Goal: Information Seeking & Learning: Learn about a topic

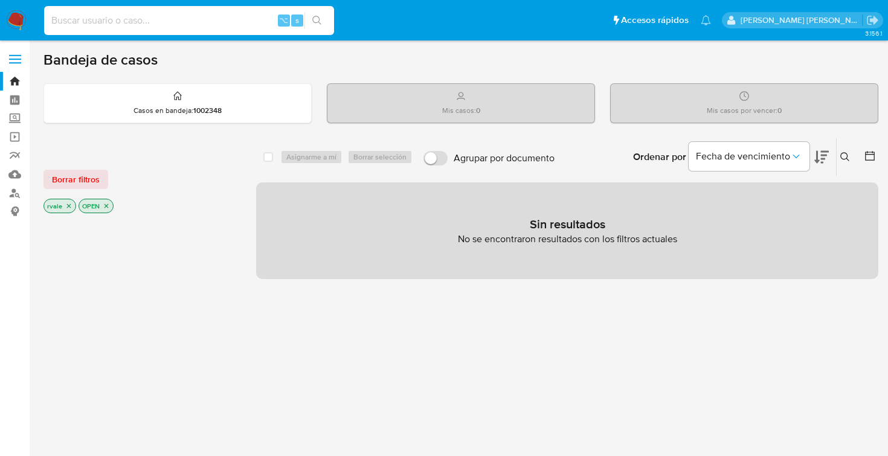
click at [200, 22] on input at bounding box center [189, 21] width 290 height 16
paste input "168951582"
type input "168951582"
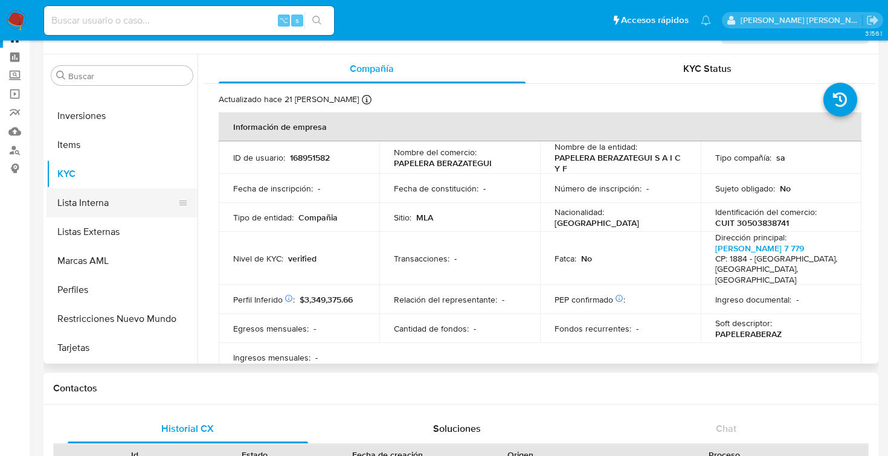
scroll to position [71, 0]
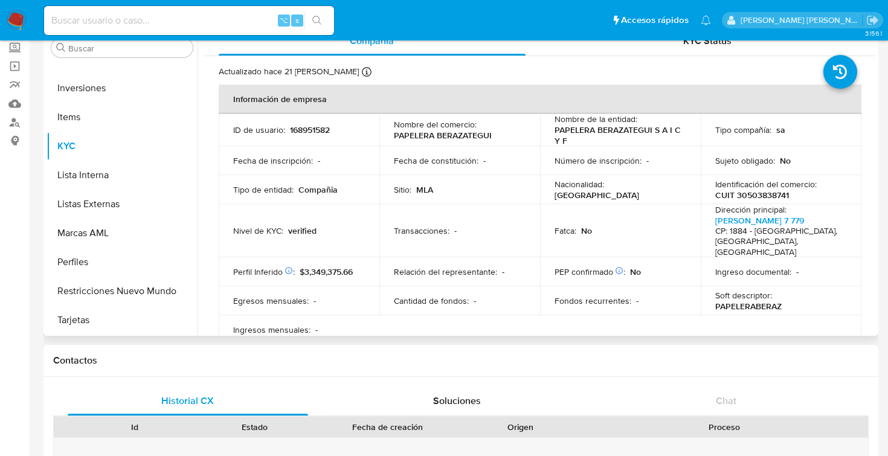
select select "10"
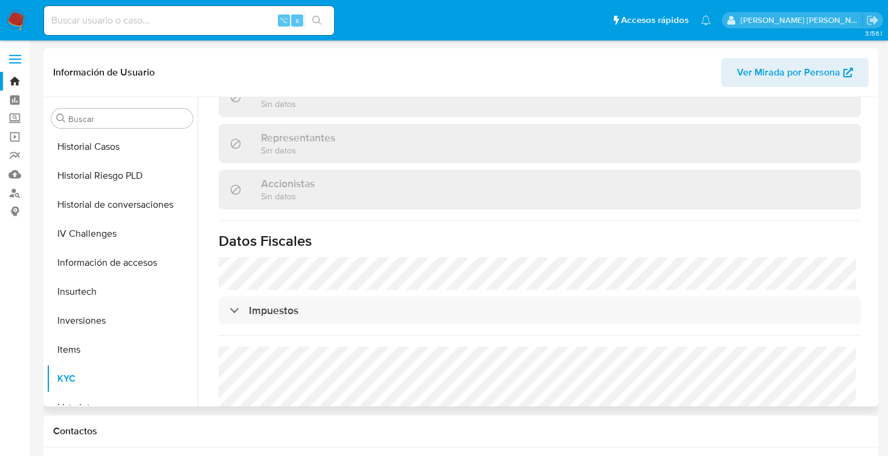
scroll to position [569, 0]
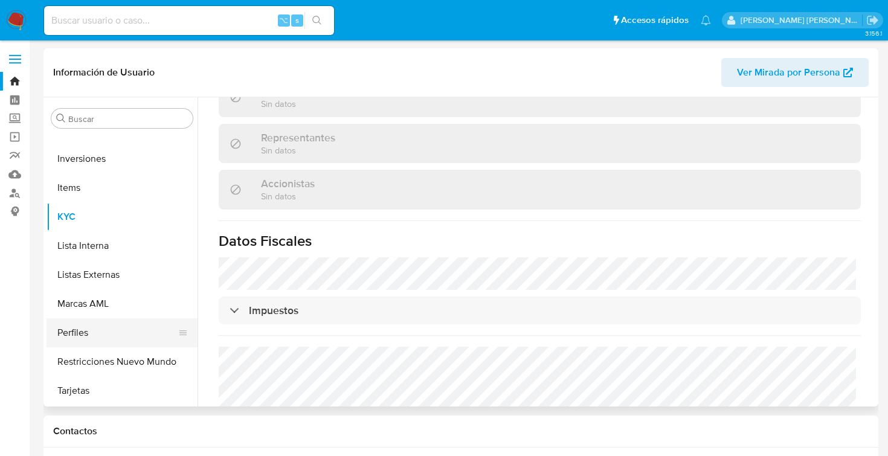
click at [109, 326] on button "Perfiles" at bounding box center [117, 332] width 141 height 29
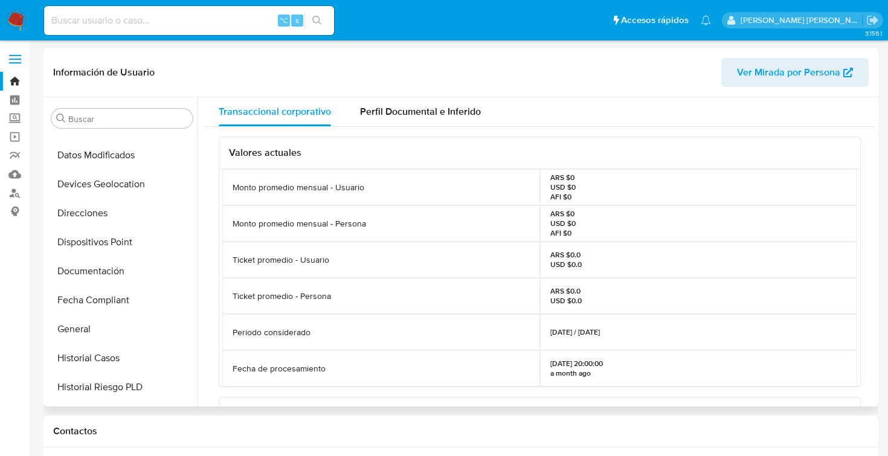
scroll to position [194, 0]
click at [88, 331] on button "General" at bounding box center [117, 330] width 141 height 29
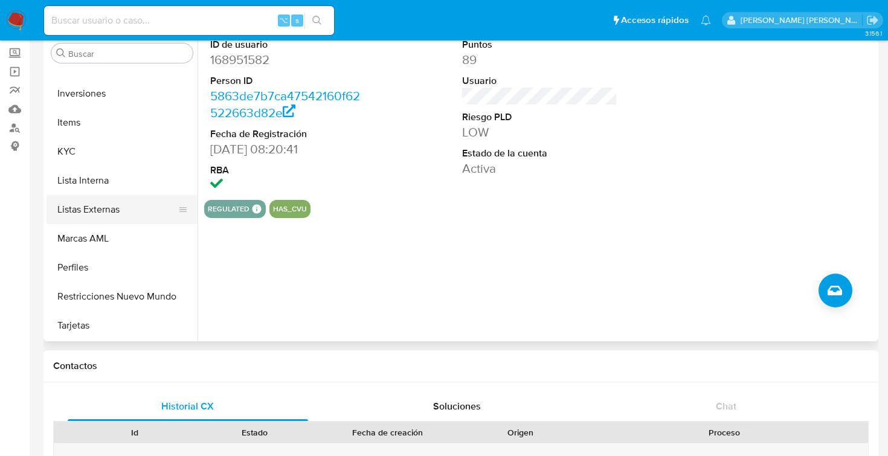
scroll to position [65, 0]
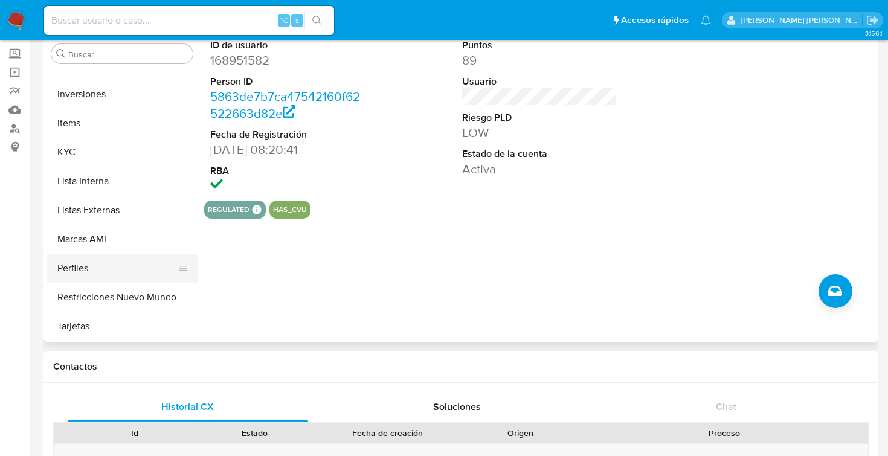
click at [91, 270] on button "Perfiles" at bounding box center [117, 268] width 141 height 29
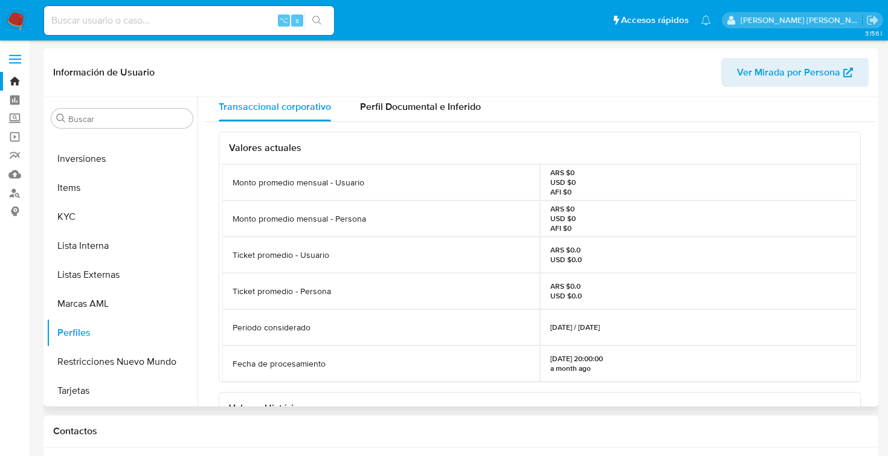
scroll to position [0, 0]
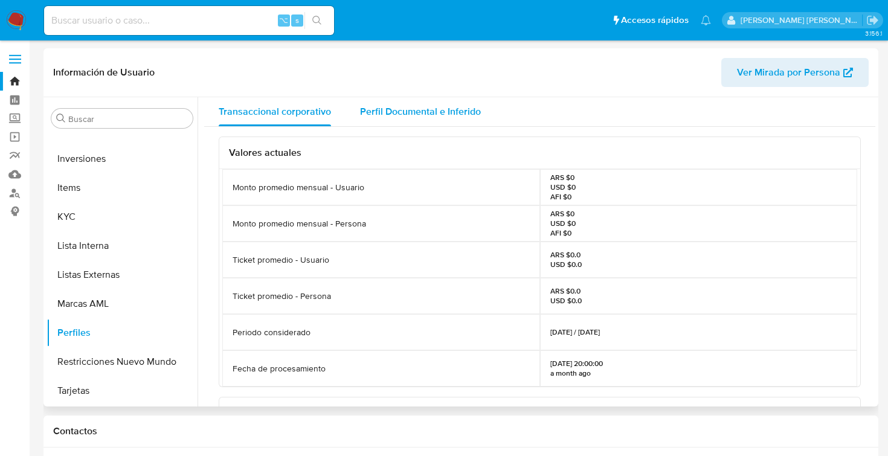
click at [448, 100] on div "Perfil Documental e Inferido" at bounding box center [420, 111] width 121 height 29
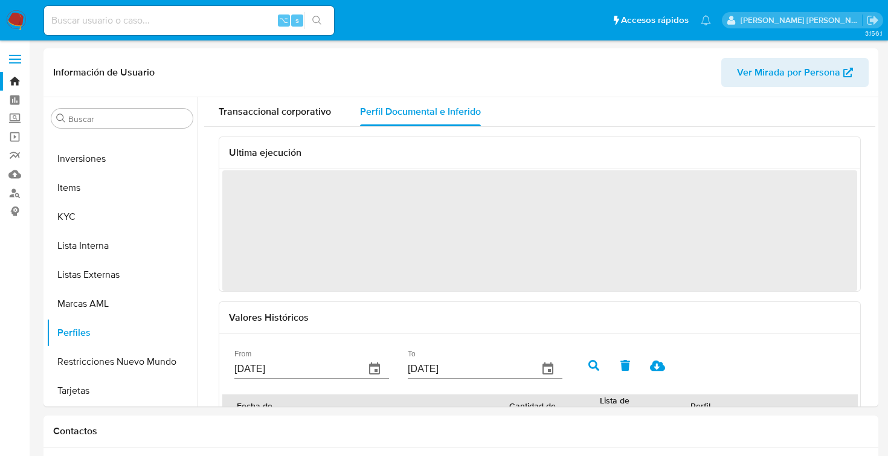
click at [209, 19] on input at bounding box center [189, 21] width 290 height 16
paste input "0f702cc0-6dc5-11f0-a2b0-012596195384"
type input "0f702cc0-6dc5-11f0-a2b0-012596195384"
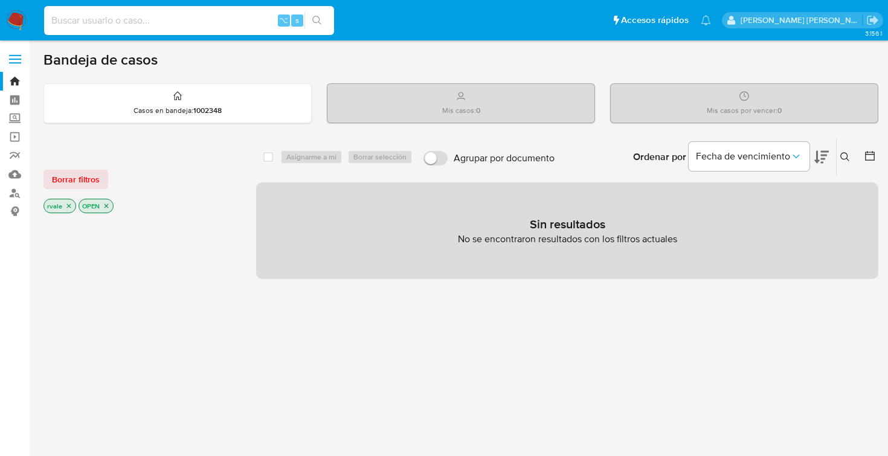
click at [172, 22] on input at bounding box center [189, 21] width 290 height 16
paste input "723195518"
type input "723195518"
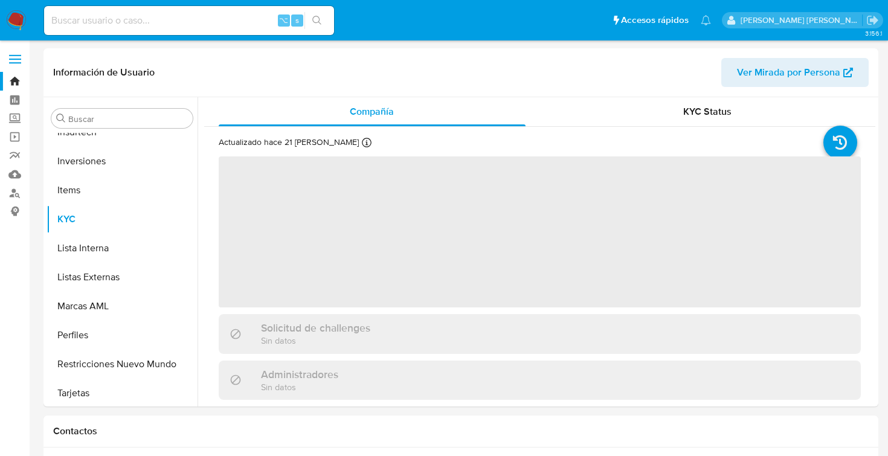
scroll to position [569, 0]
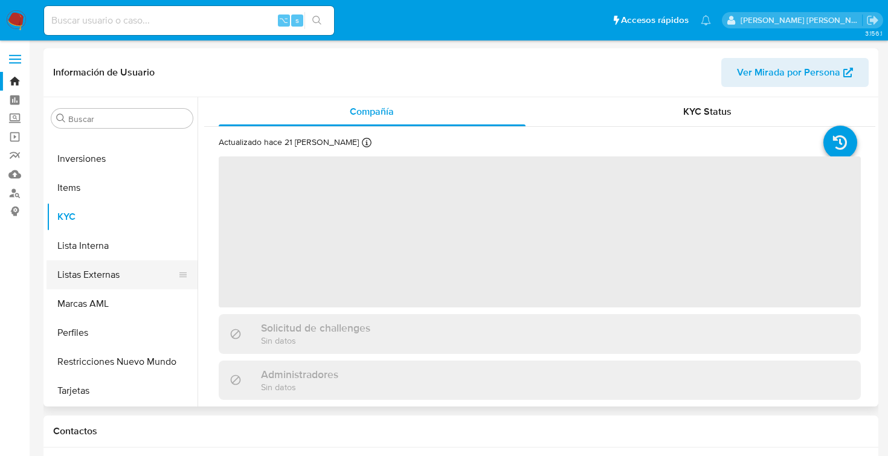
select select "10"
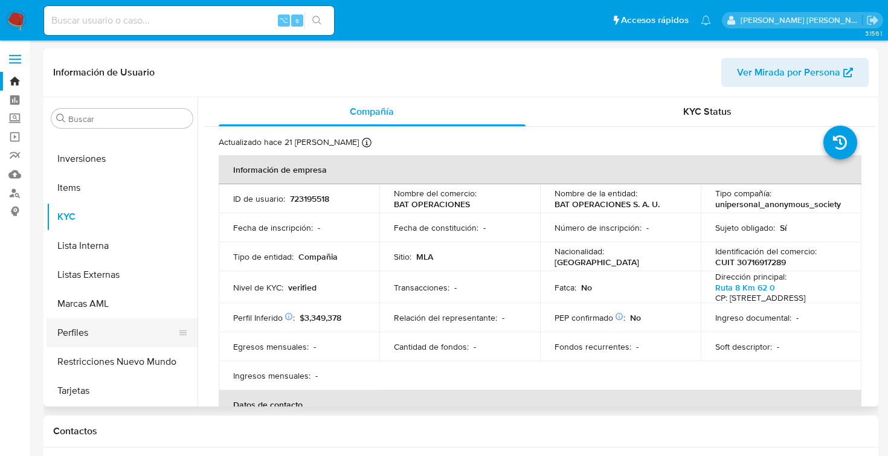
click at [124, 329] on button "Perfiles" at bounding box center [117, 332] width 141 height 29
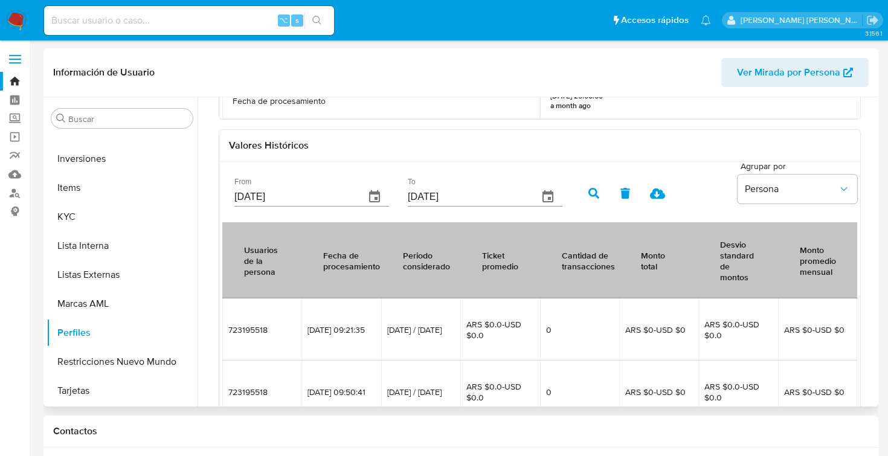
scroll to position [300, 0]
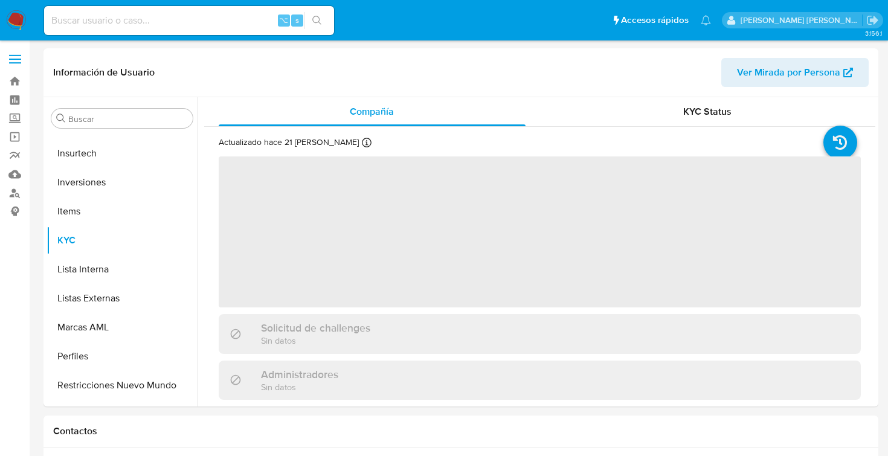
scroll to position [569, 0]
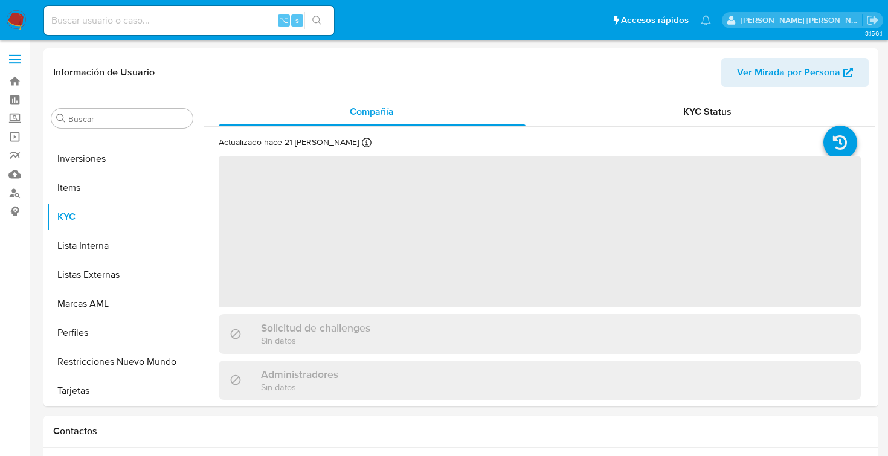
select select "10"
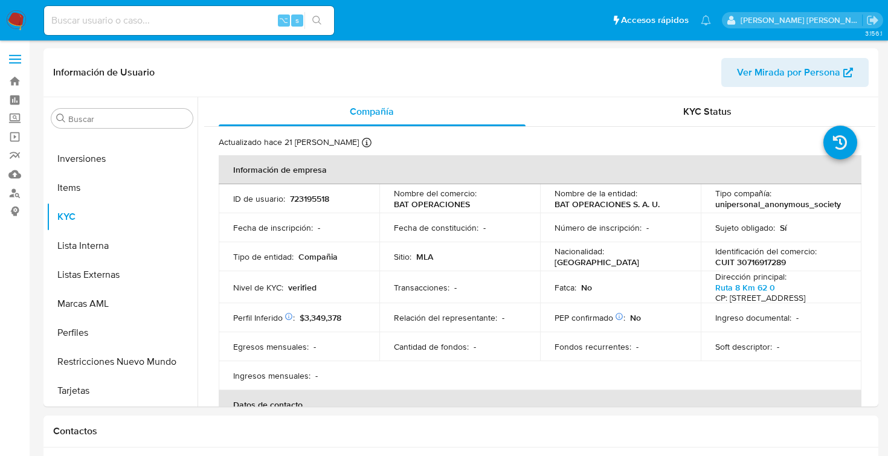
click at [181, 19] on input at bounding box center [189, 21] width 290 height 16
paste input "57464193"
type input "57464193"
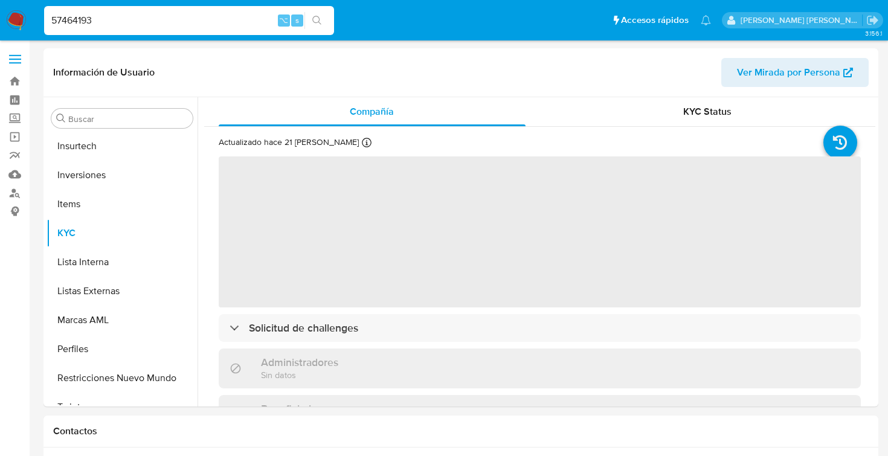
scroll to position [569, 0]
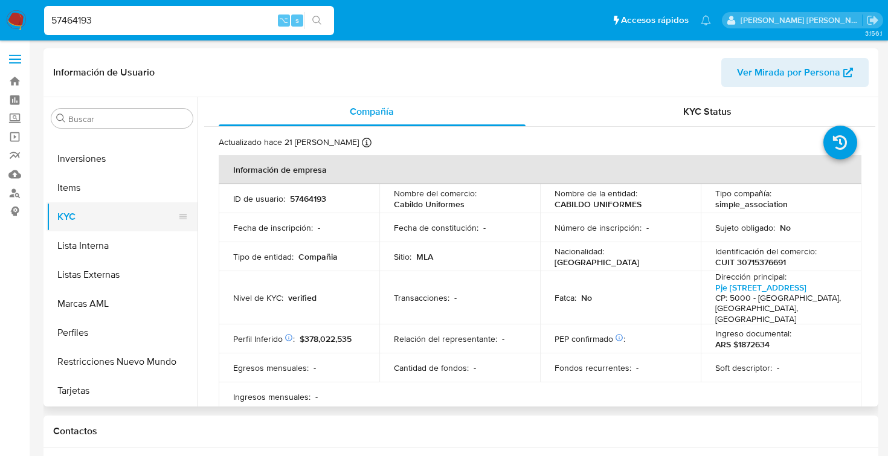
select select "10"
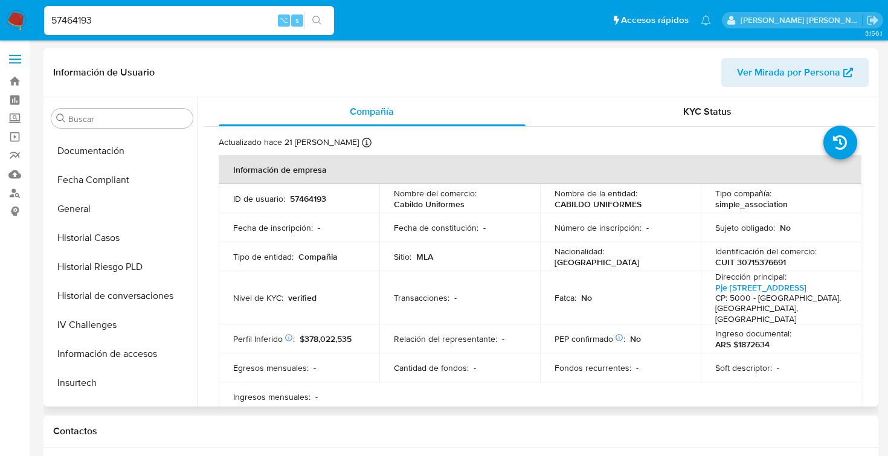
scroll to position [312, 0]
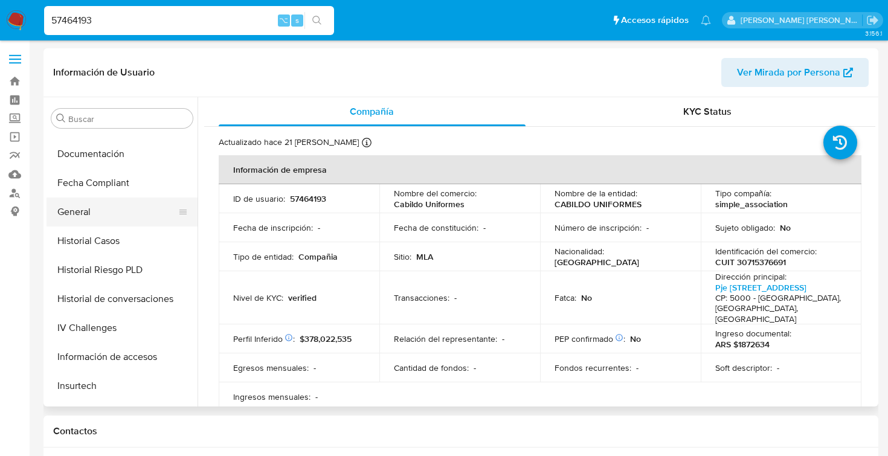
click at [94, 212] on button "General" at bounding box center [117, 212] width 141 height 29
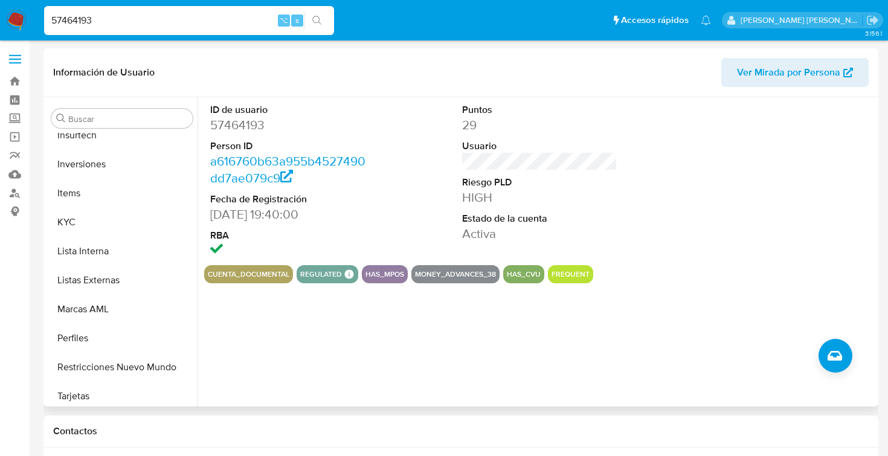
scroll to position [569, 0]
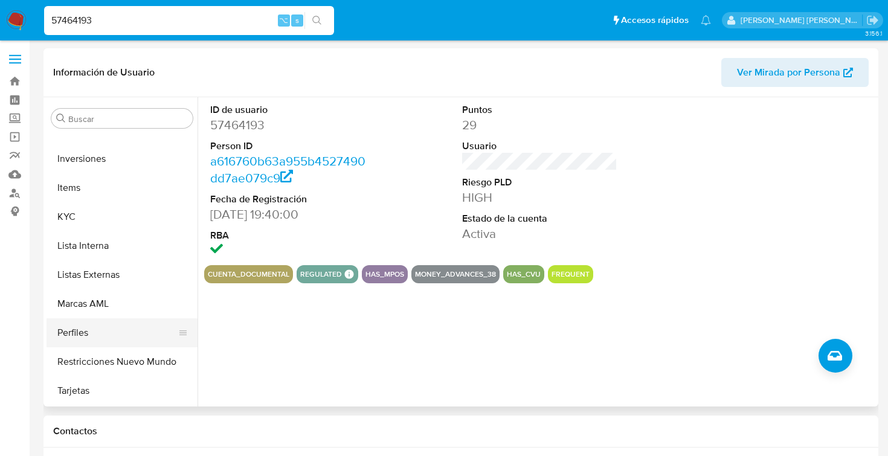
click at [89, 325] on button "Perfiles" at bounding box center [117, 332] width 141 height 29
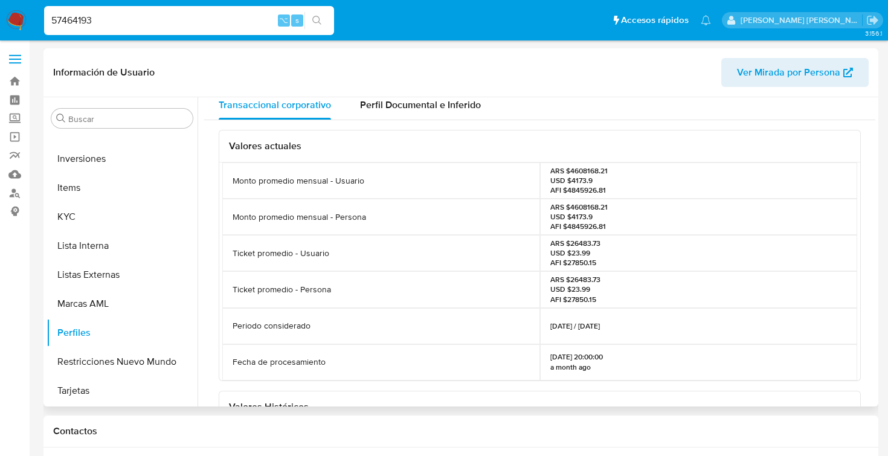
scroll to position [0, 0]
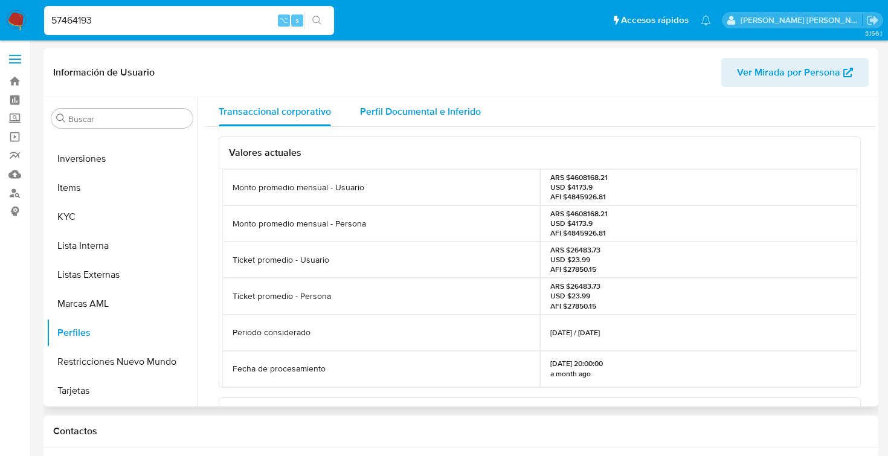
click at [461, 105] on span "Perfil Documental e Inferido" at bounding box center [420, 112] width 121 height 14
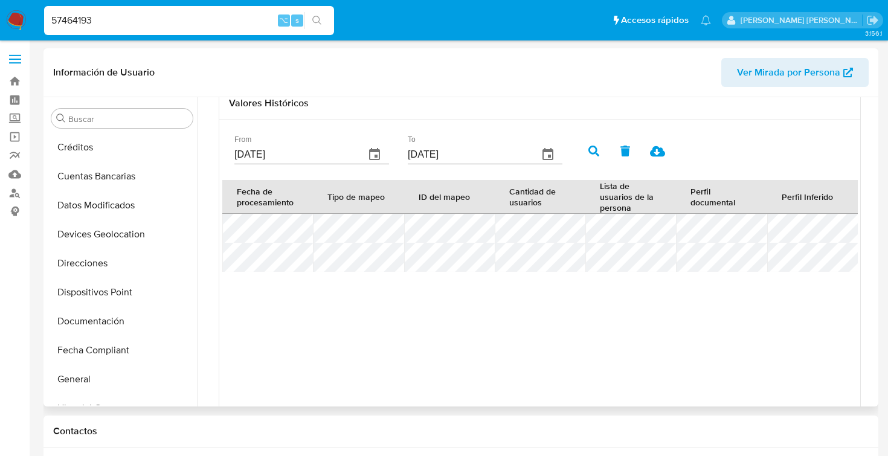
scroll to position [142, 0]
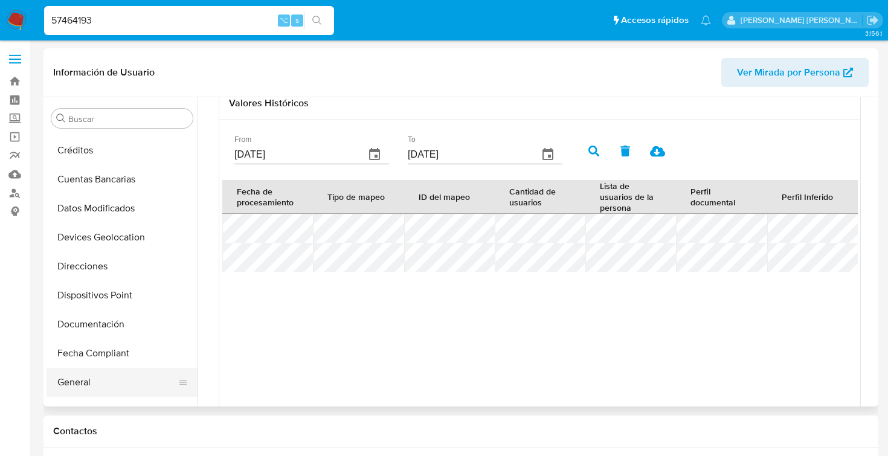
click at [95, 376] on button "General" at bounding box center [117, 382] width 141 height 29
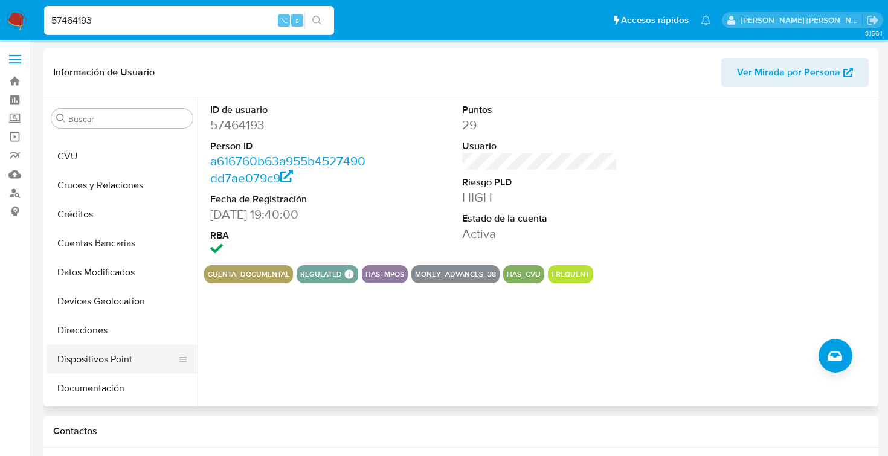
scroll to position [156, 0]
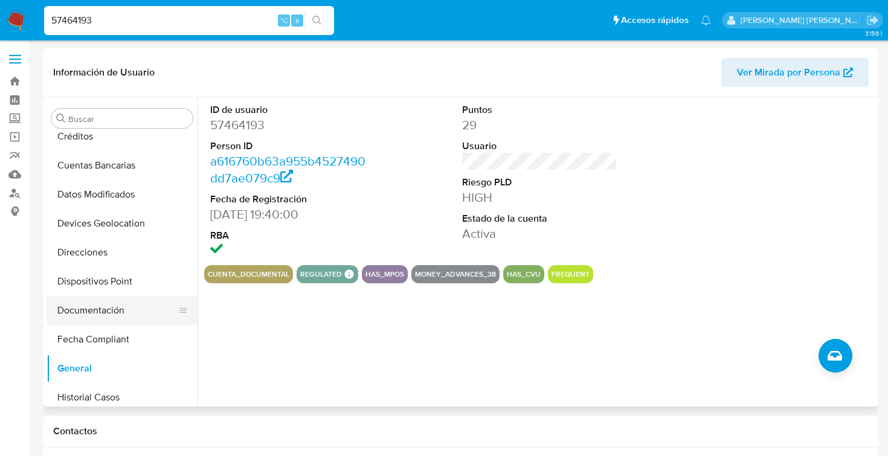
click at [106, 313] on button "Documentación" at bounding box center [117, 310] width 141 height 29
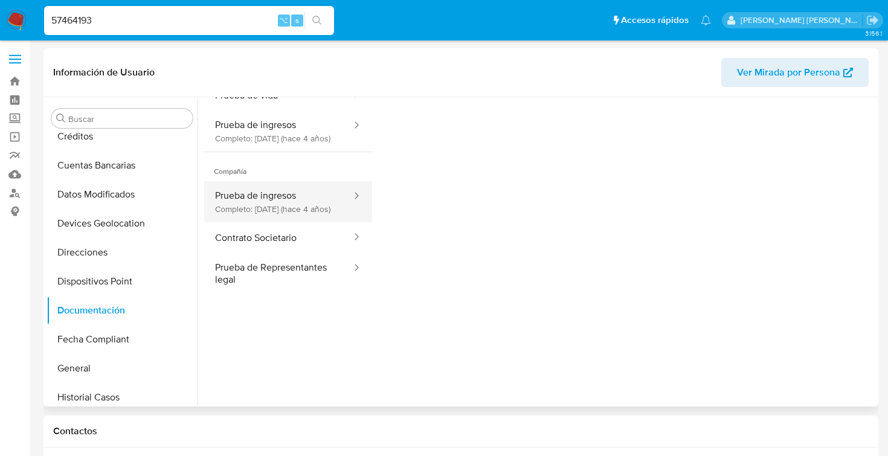
scroll to position [99, 0]
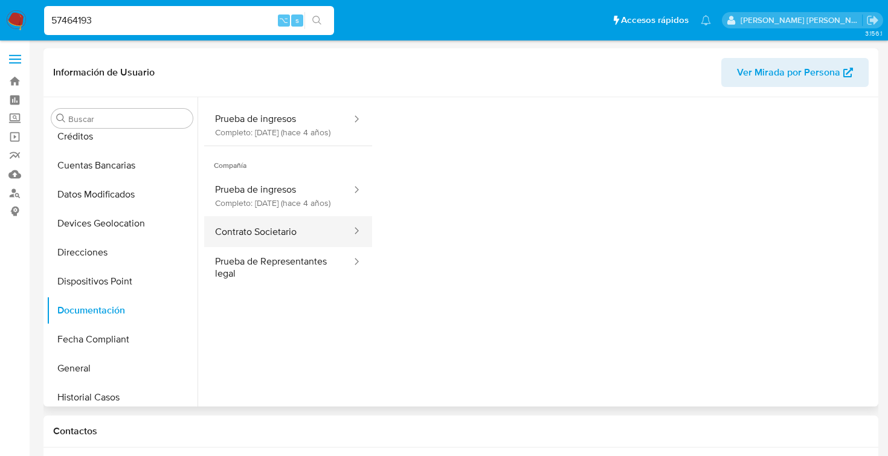
click at [300, 247] on button "Contrato Societario" at bounding box center [278, 231] width 149 height 31
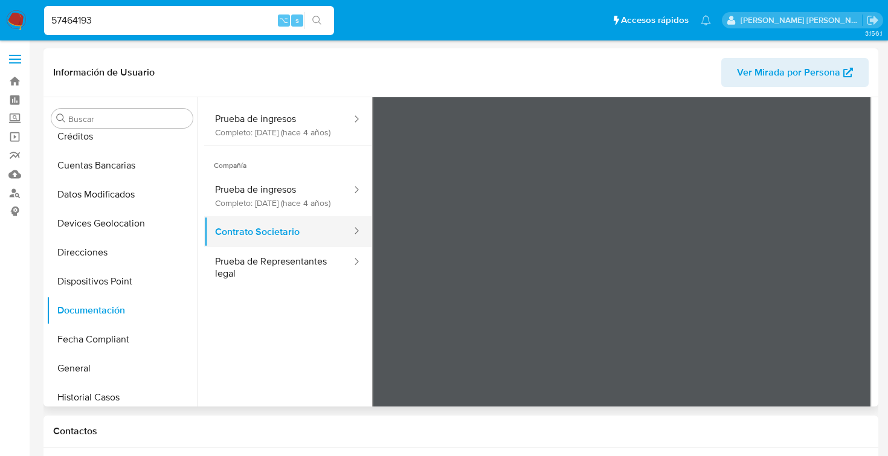
scroll to position [0, 0]
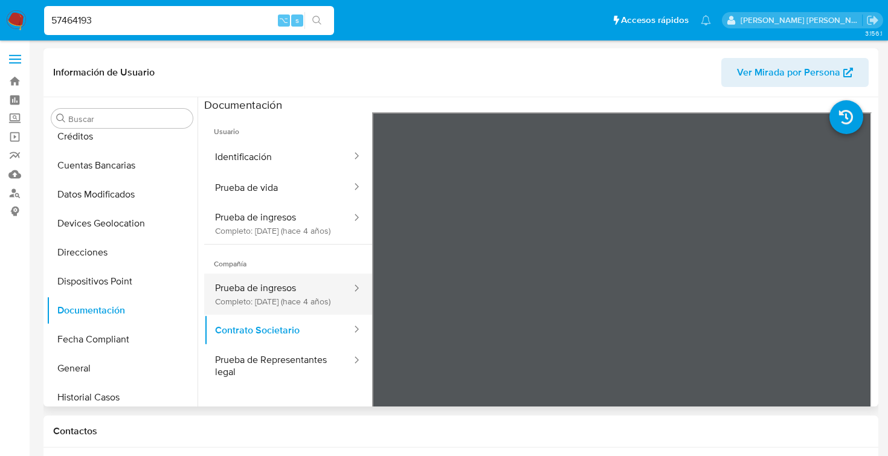
click at [279, 309] on button "Prueba de ingresos Completo: [DATE] (hace 4 años)" at bounding box center [278, 294] width 149 height 41
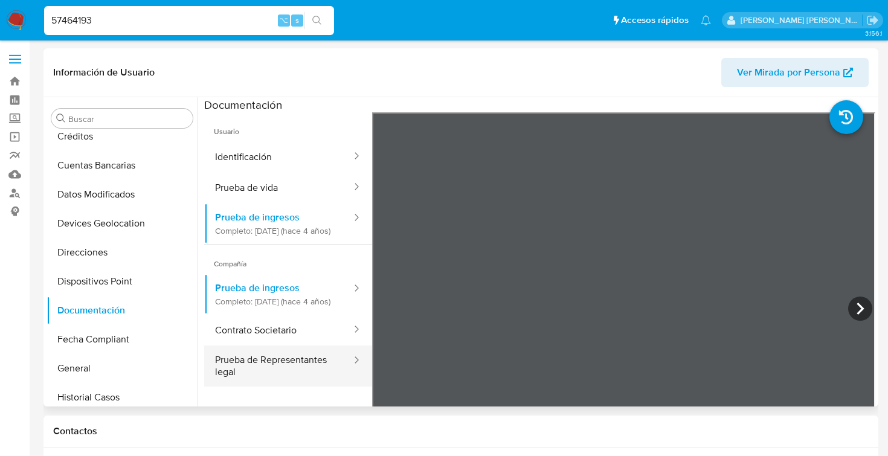
click at [272, 378] on button "Prueba de Representantes legal" at bounding box center [278, 366] width 149 height 41
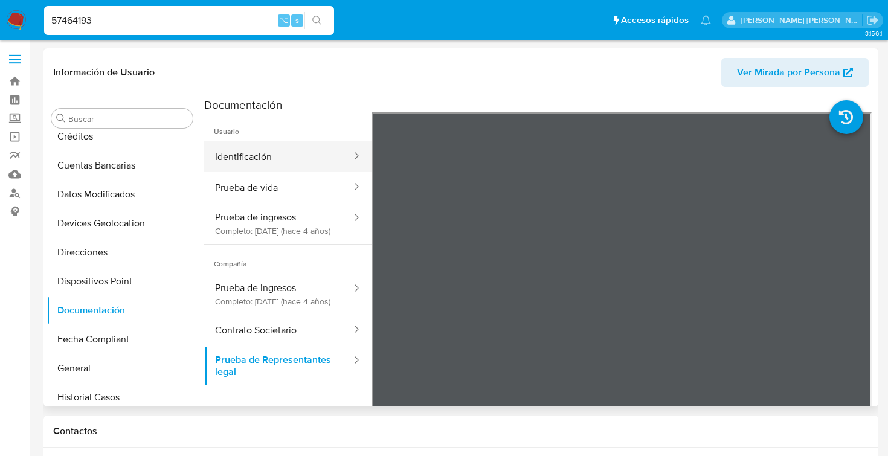
click at [259, 157] on button "Identificación" at bounding box center [278, 156] width 149 height 31
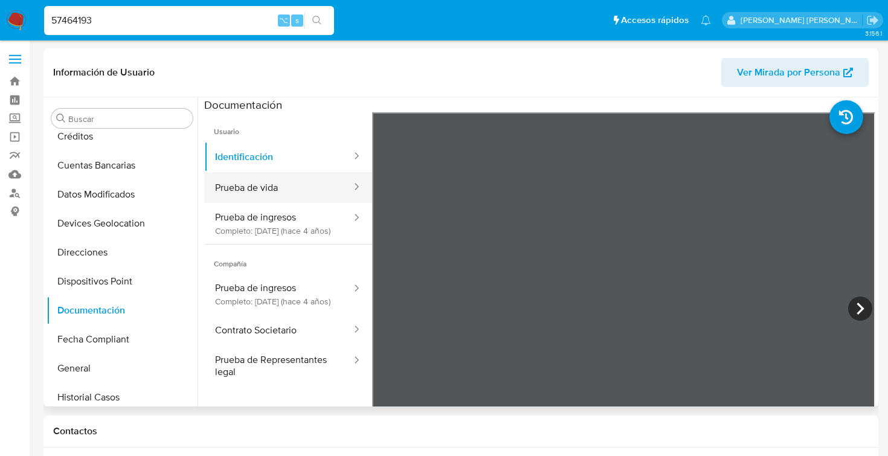
click at [256, 182] on button "Prueba de vida" at bounding box center [278, 187] width 149 height 31
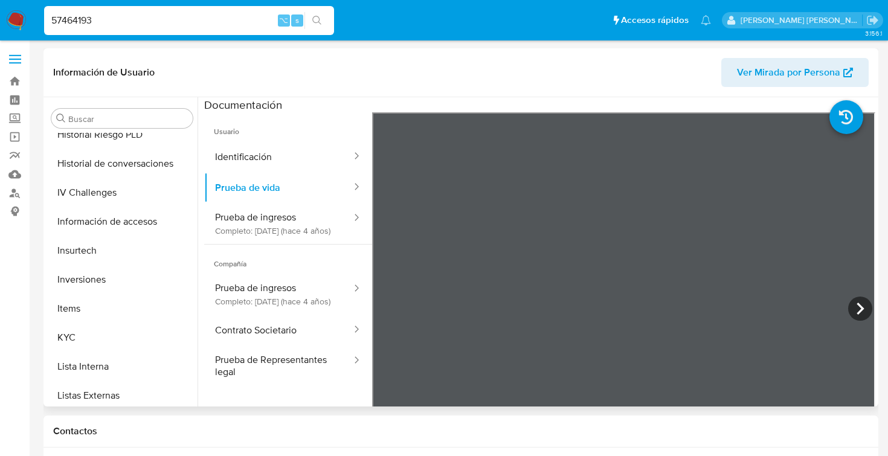
scroll to position [449, 0]
click at [79, 341] on button "KYC" at bounding box center [117, 336] width 141 height 29
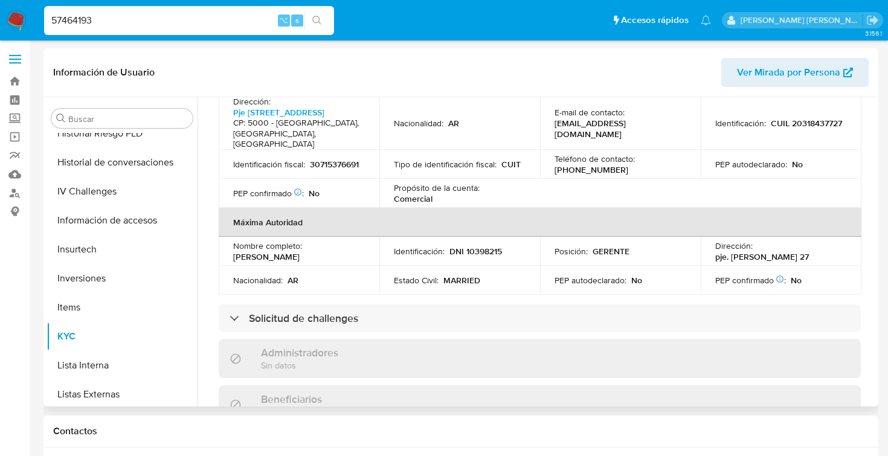
scroll to position [443, 0]
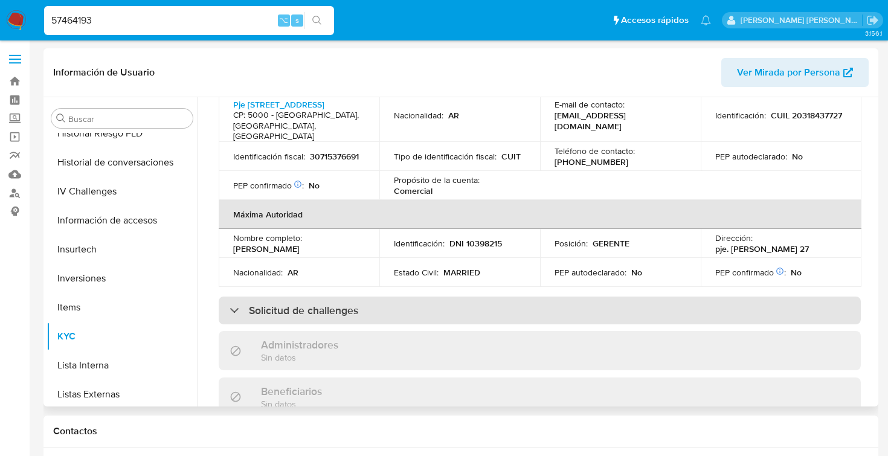
click at [236, 304] on div "Solicitud de challenges" at bounding box center [294, 310] width 129 height 13
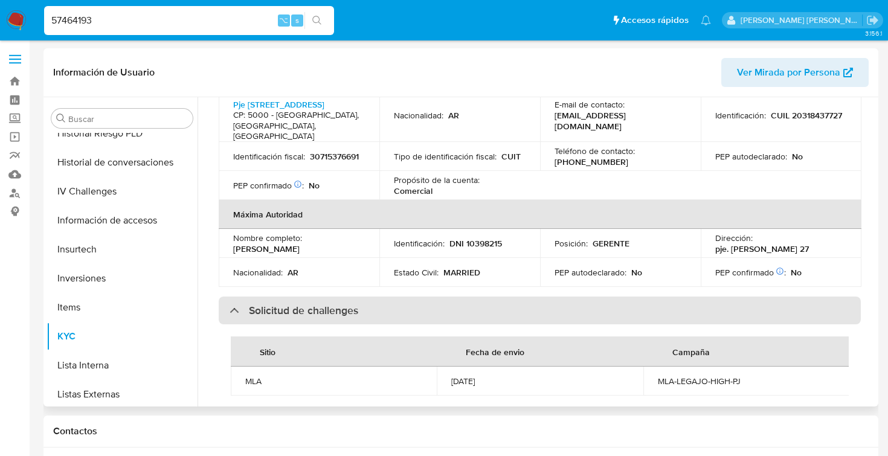
click at [236, 304] on div "Solicitud de challenges" at bounding box center [294, 310] width 129 height 13
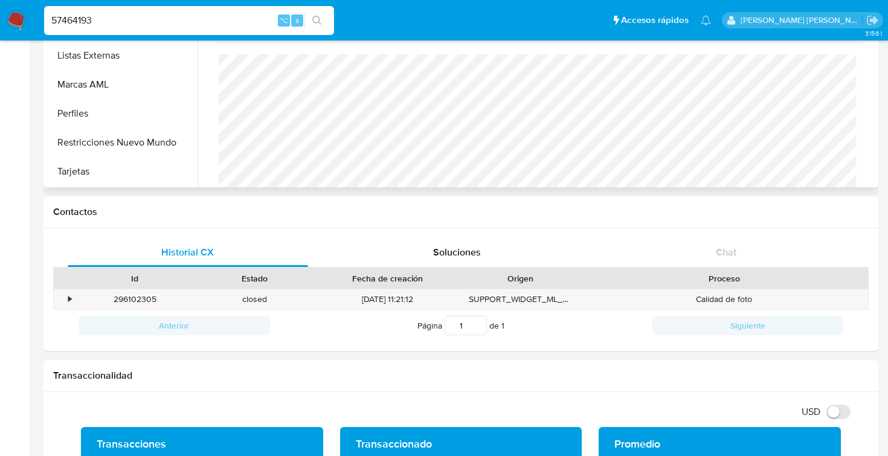
scroll to position [220, 0]
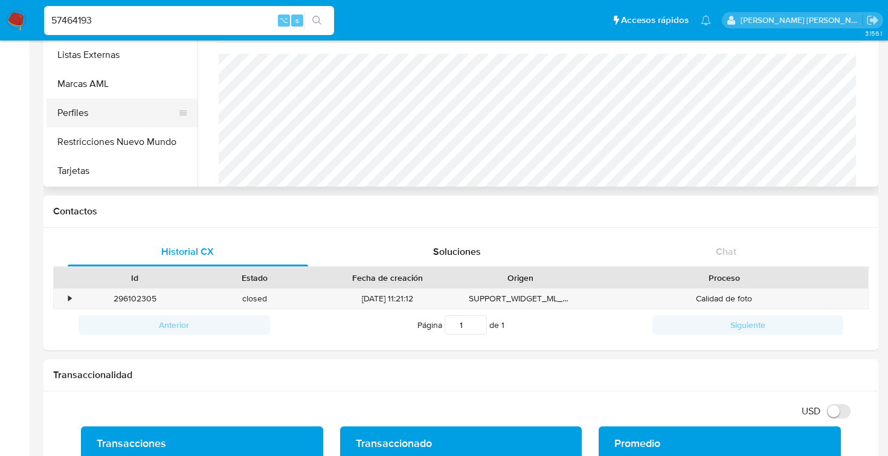
click at [79, 121] on button "Perfiles" at bounding box center [117, 113] width 141 height 29
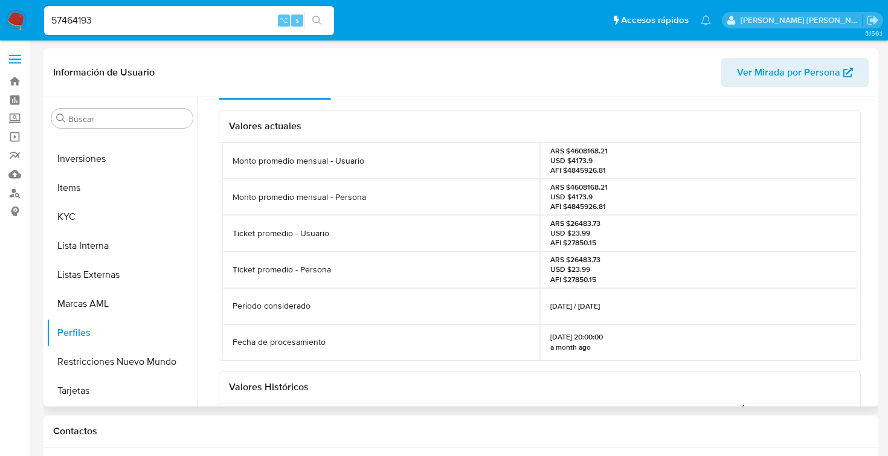
scroll to position [0, 0]
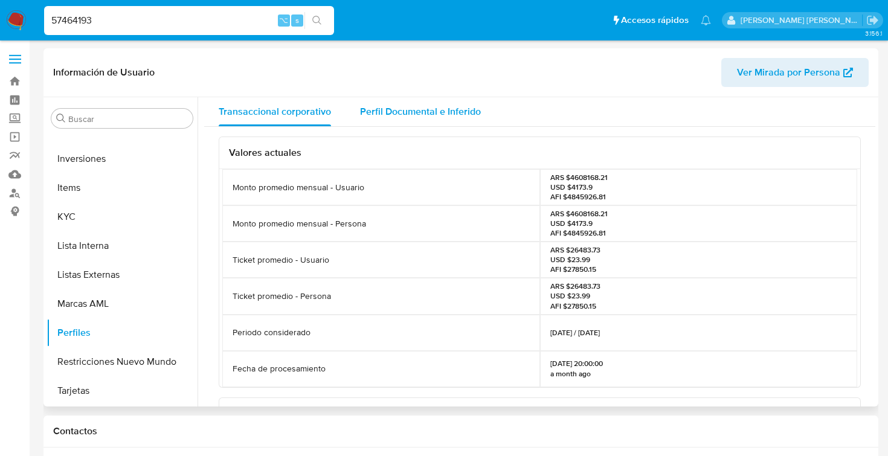
click at [446, 112] on span "Perfil Documental e Inferido" at bounding box center [420, 112] width 121 height 14
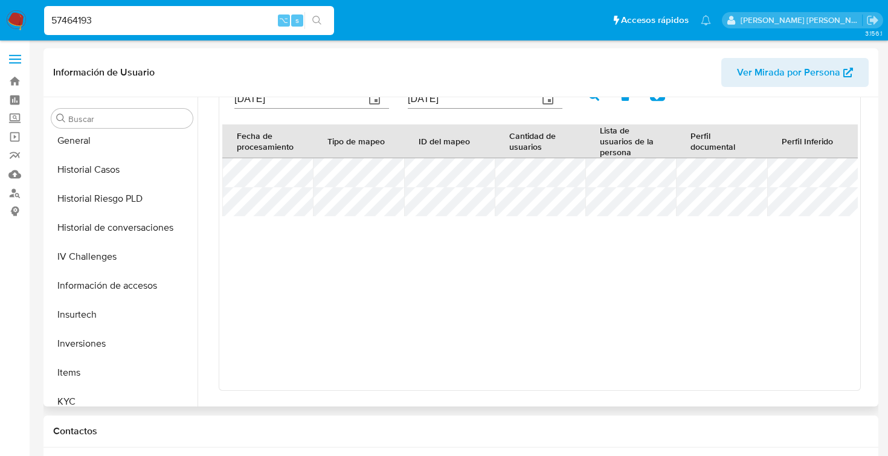
scroll to position [372, 0]
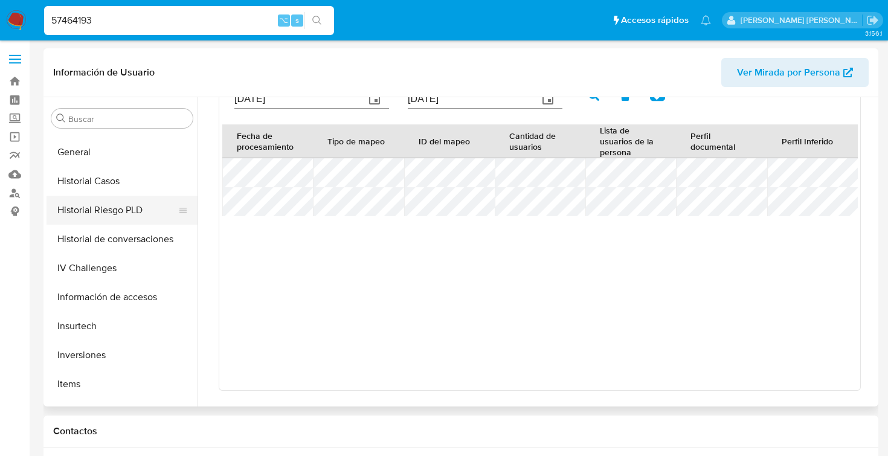
click at [132, 208] on button "Historial Riesgo PLD" at bounding box center [117, 210] width 141 height 29
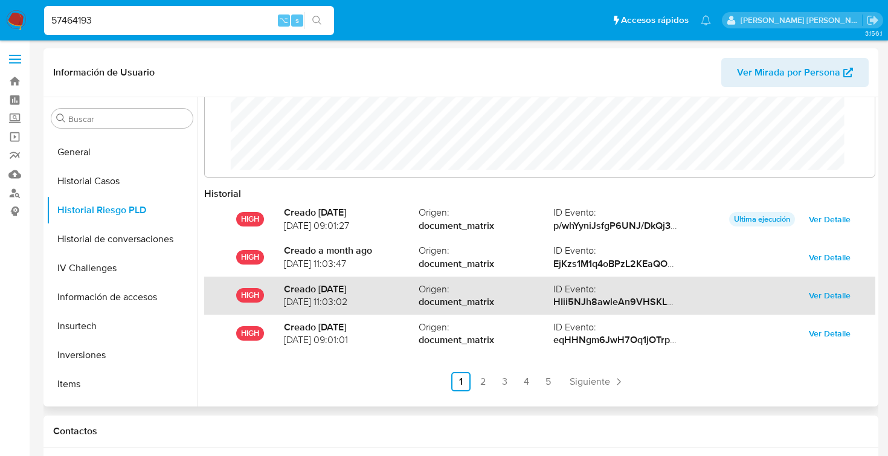
scroll to position [48, 0]
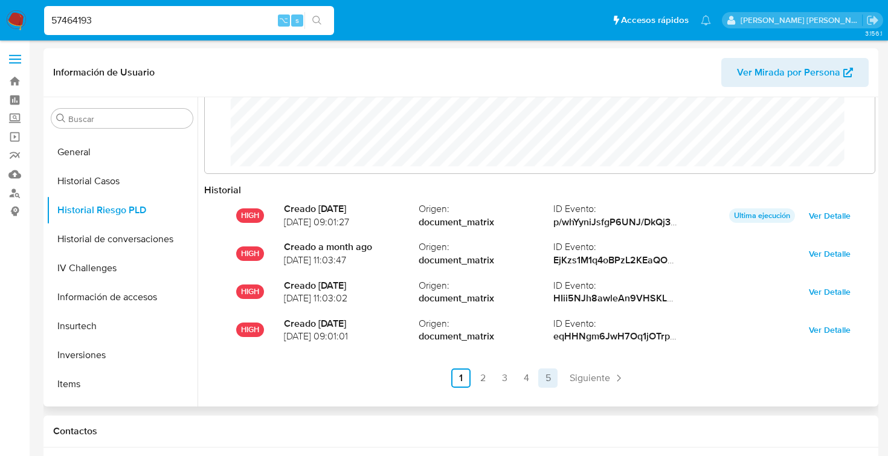
click at [542, 380] on link "5" at bounding box center [547, 378] width 19 height 19
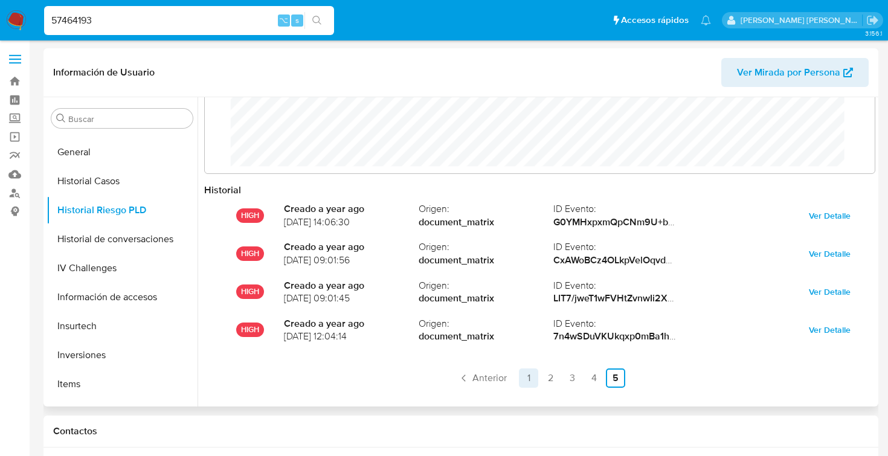
click at [525, 379] on link "1" at bounding box center [528, 378] width 19 height 19
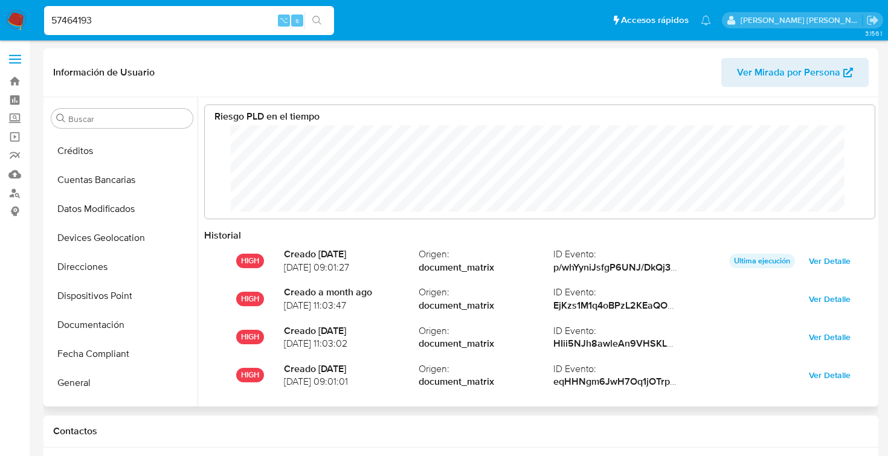
scroll to position [140, 0]
click at [115, 328] on button "Documentación" at bounding box center [117, 326] width 141 height 29
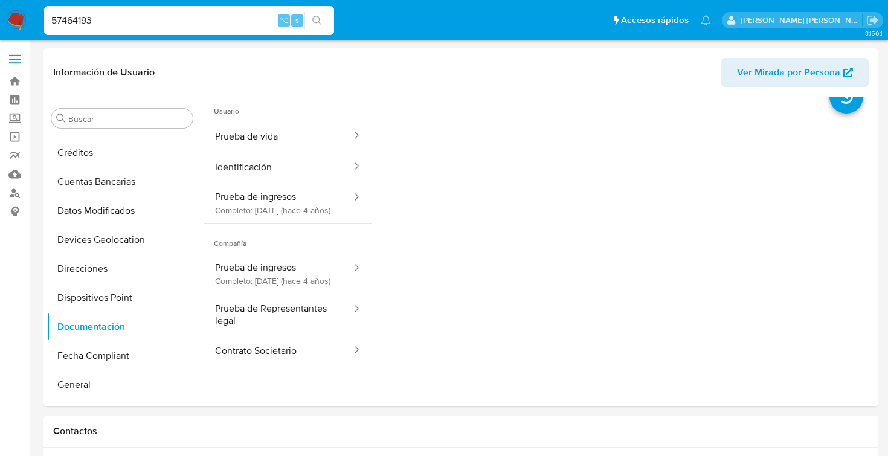
scroll to position [15, 0]
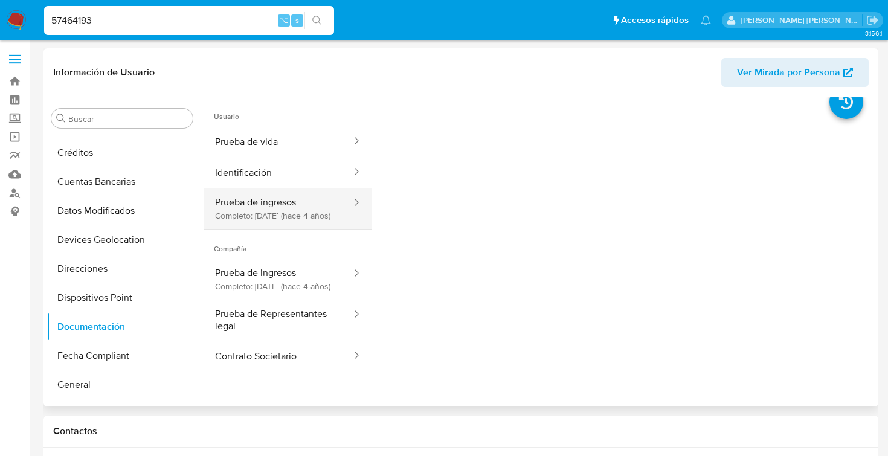
click at [254, 198] on button "Prueba de ingresos Completo: [DATE] (hace 4 años)" at bounding box center [278, 208] width 149 height 41
